Goal: Consume media (video, audio): Consume media (video, audio)

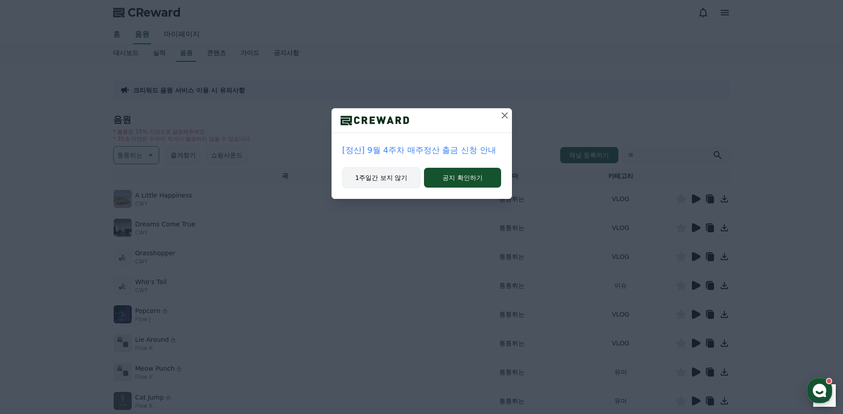
click at [391, 178] on button "1주일간 보지 않기" at bounding box center [382, 177] width 79 height 21
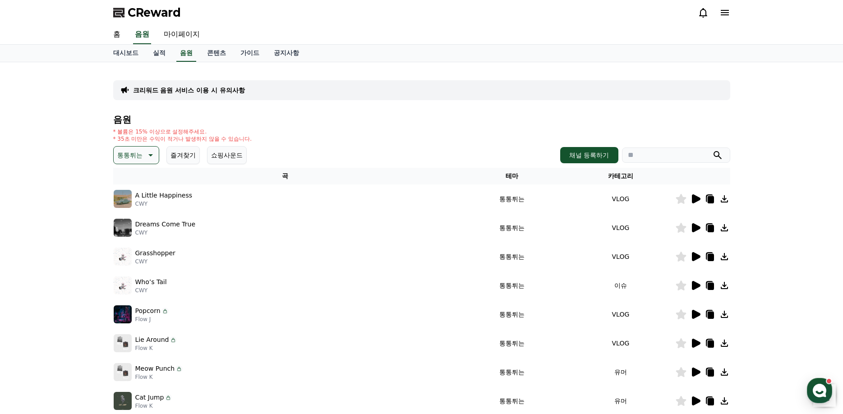
click at [129, 152] on p "통통튀는" at bounding box center [129, 155] width 25 height 13
click at [128, 216] on button "잔잔한" at bounding box center [128, 215] width 26 height 20
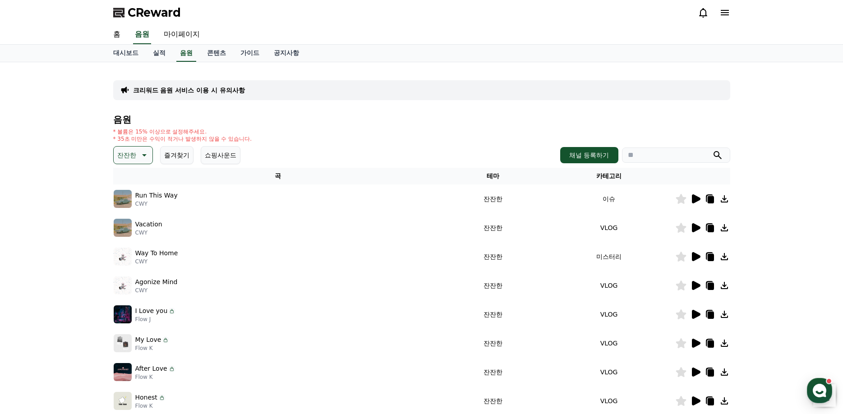
click at [138, 154] on icon at bounding box center [143, 155] width 11 height 11
click at [138, 216] on button "감동적인" at bounding box center [131, 217] width 32 height 20
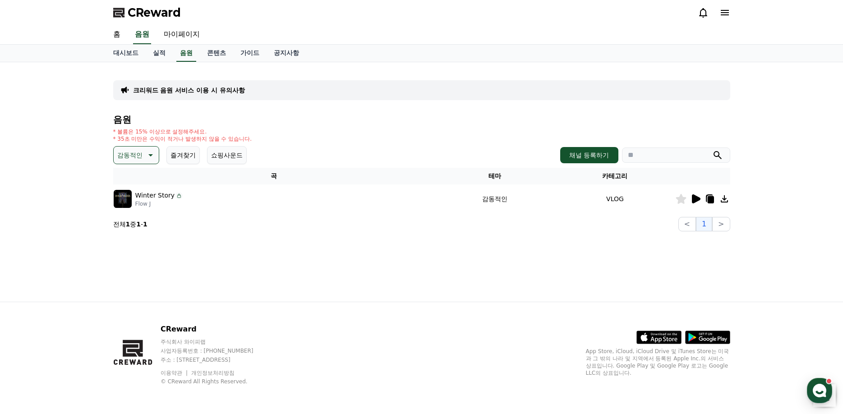
click at [698, 199] on icon at bounding box center [696, 198] width 9 height 9
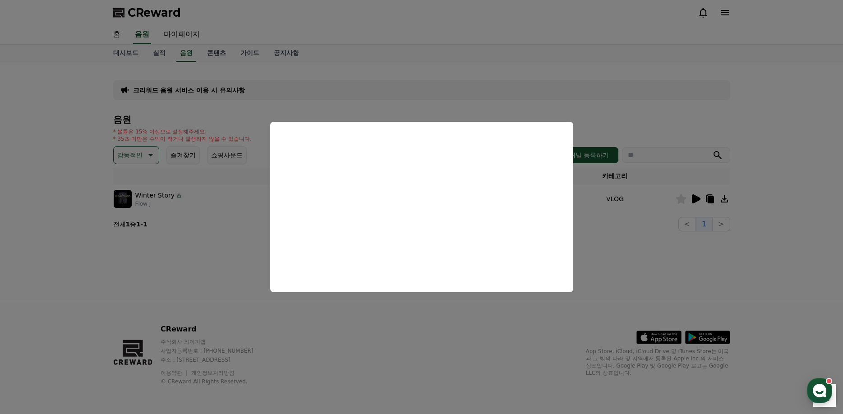
click at [678, 272] on button "close modal" at bounding box center [421, 207] width 843 height 414
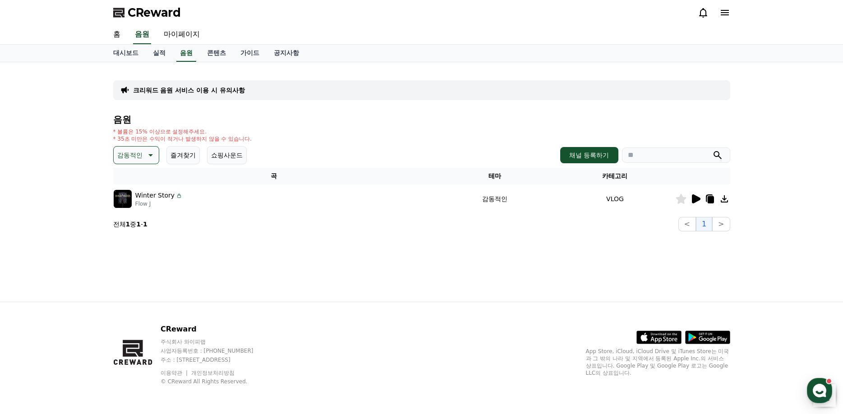
click at [129, 156] on p "감동적인" at bounding box center [129, 155] width 25 height 13
click at [137, 212] on button "잔잔한" at bounding box center [128, 215] width 26 height 20
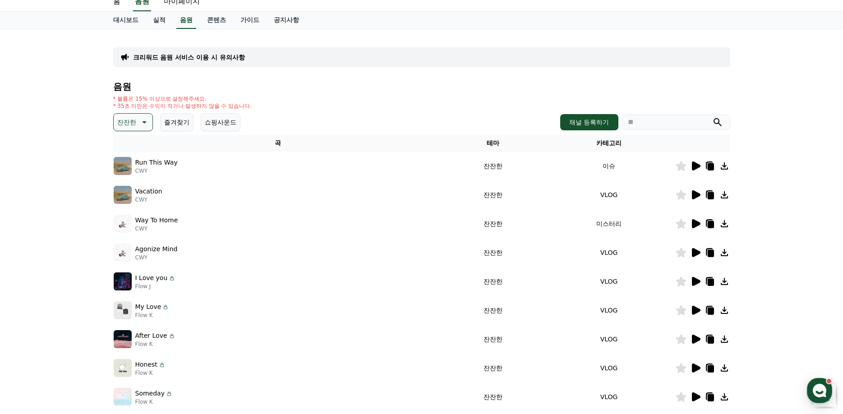
scroll to position [32, 0]
click at [693, 194] on icon at bounding box center [696, 195] width 9 height 9
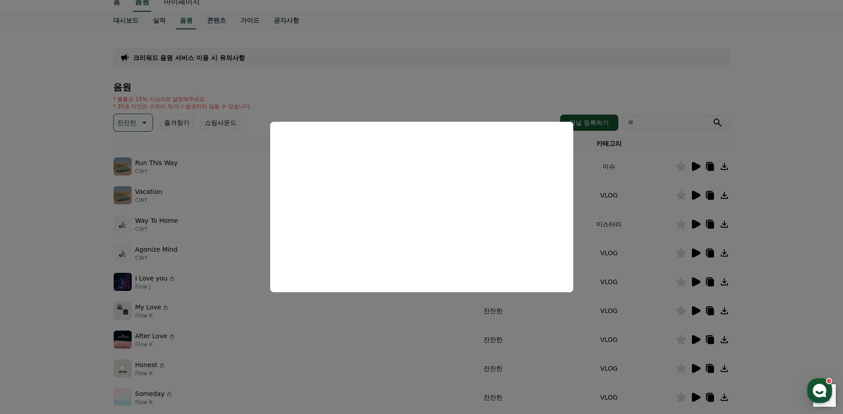
click at [486, 78] on button "close modal" at bounding box center [421, 207] width 843 height 414
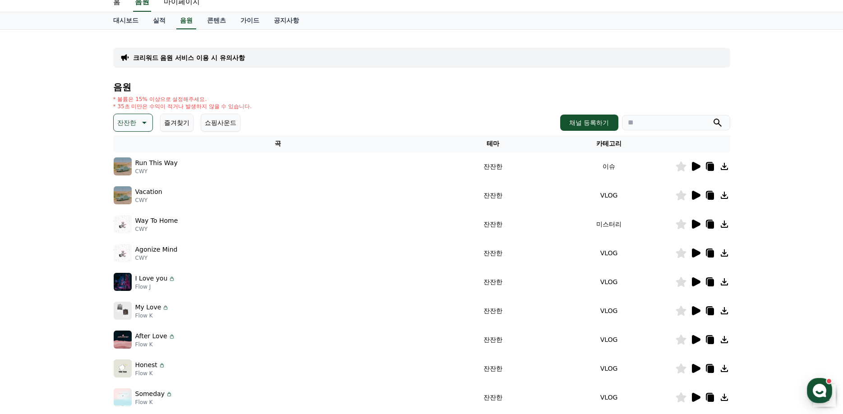
click at [699, 278] on icon at bounding box center [695, 282] width 11 height 11
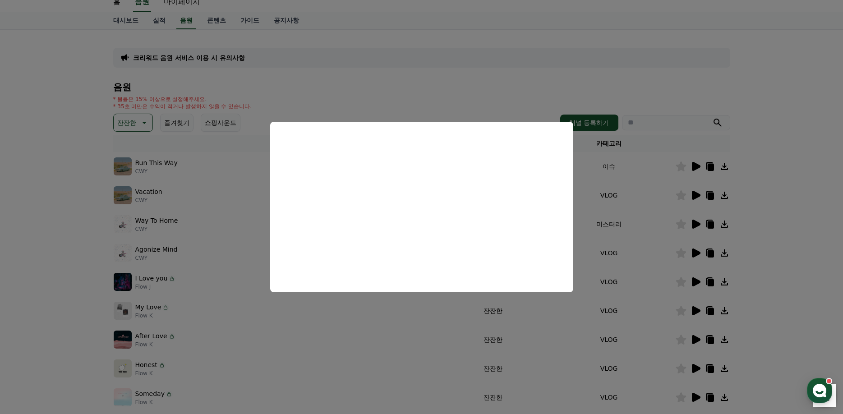
click at [41, 218] on button "close modal" at bounding box center [421, 207] width 843 height 414
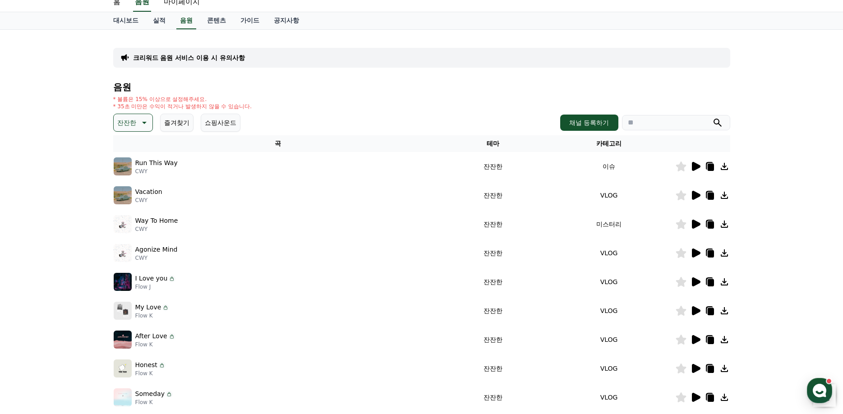
click at [700, 393] on icon at bounding box center [695, 397] width 11 height 11
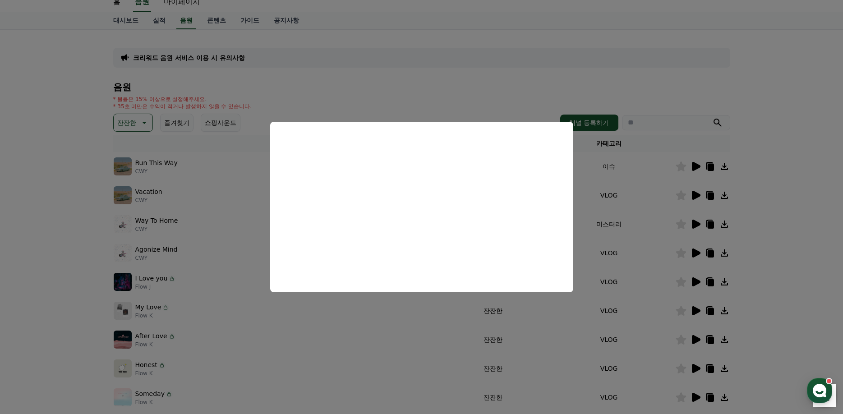
click at [427, 80] on button "close modal" at bounding box center [421, 207] width 843 height 414
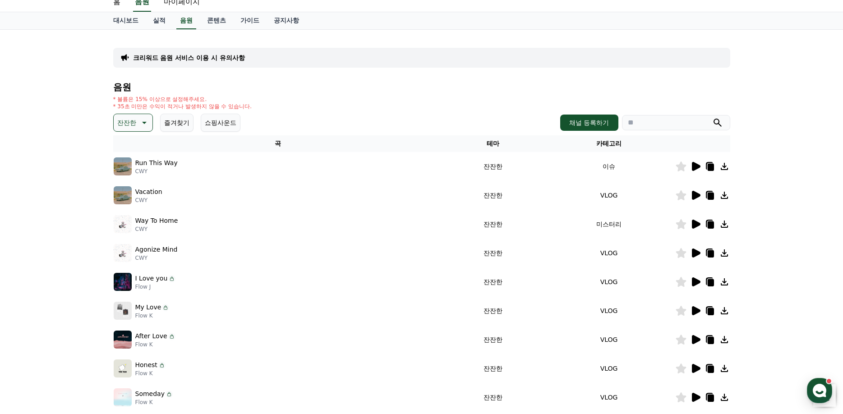
click at [695, 222] on icon at bounding box center [696, 224] width 9 height 9
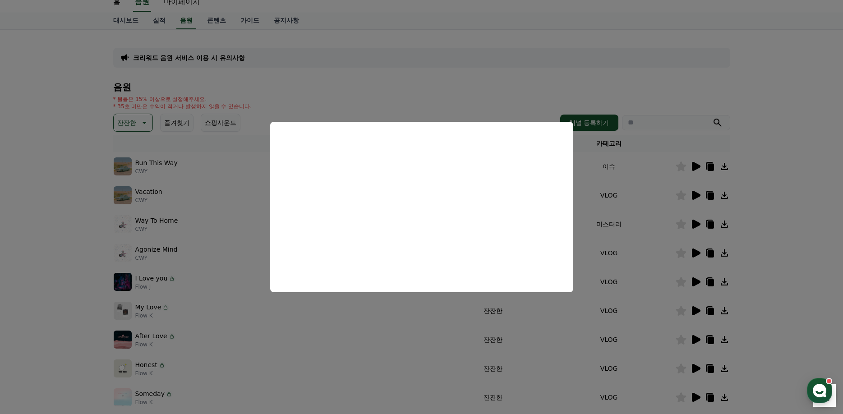
click at [412, 91] on button "close modal" at bounding box center [421, 207] width 843 height 414
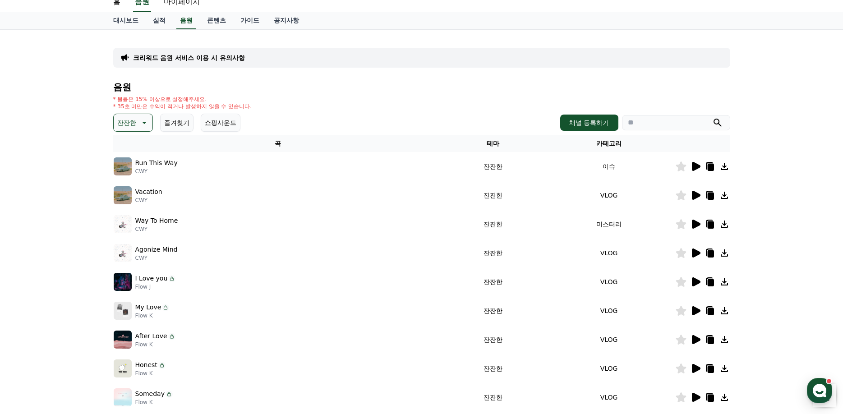
click at [710, 227] on icon at bounding box center [711, 225] width 6 height 7
click at [132, 113] on div "음원 * 볼륨은 15% 이상으로 설정해주세요. * 35초 미만은 수익이 적거나 발생하지 않을 수 있습니다. 잔잔한 즐겨찾기 쇼핑사운드 채널 등…" at bounding box center [421, 256] width 617 height 348
click at [133, 118] on p "잔잔한" at bounding box center [126, 122] width 19 height 13
click at [134, 176] on button "통통튀는" at bounding box center [131, 174] width 32 height 20
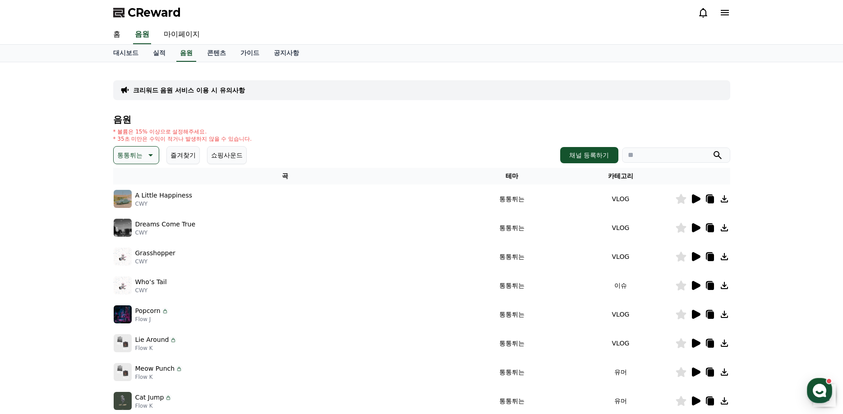
click at [696, 257] on icon at bounding box center [696, 256] width 9 height 9
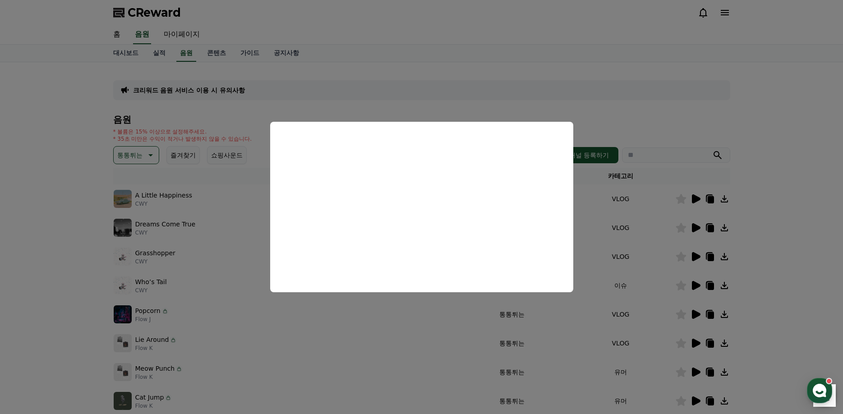
click at [583, 73] on button "close modal" at bounding box center [421, 207] width 843 height 414
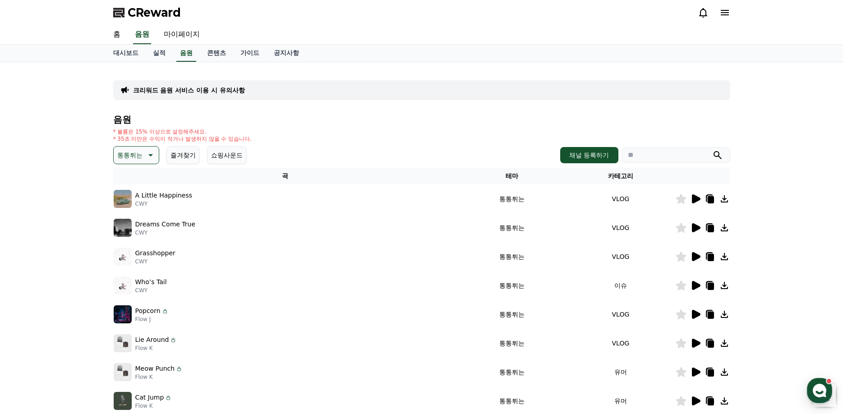
click at [714, 255] on icon at bounding box center [711, 257] width 6 height 7
